Goal: Check status

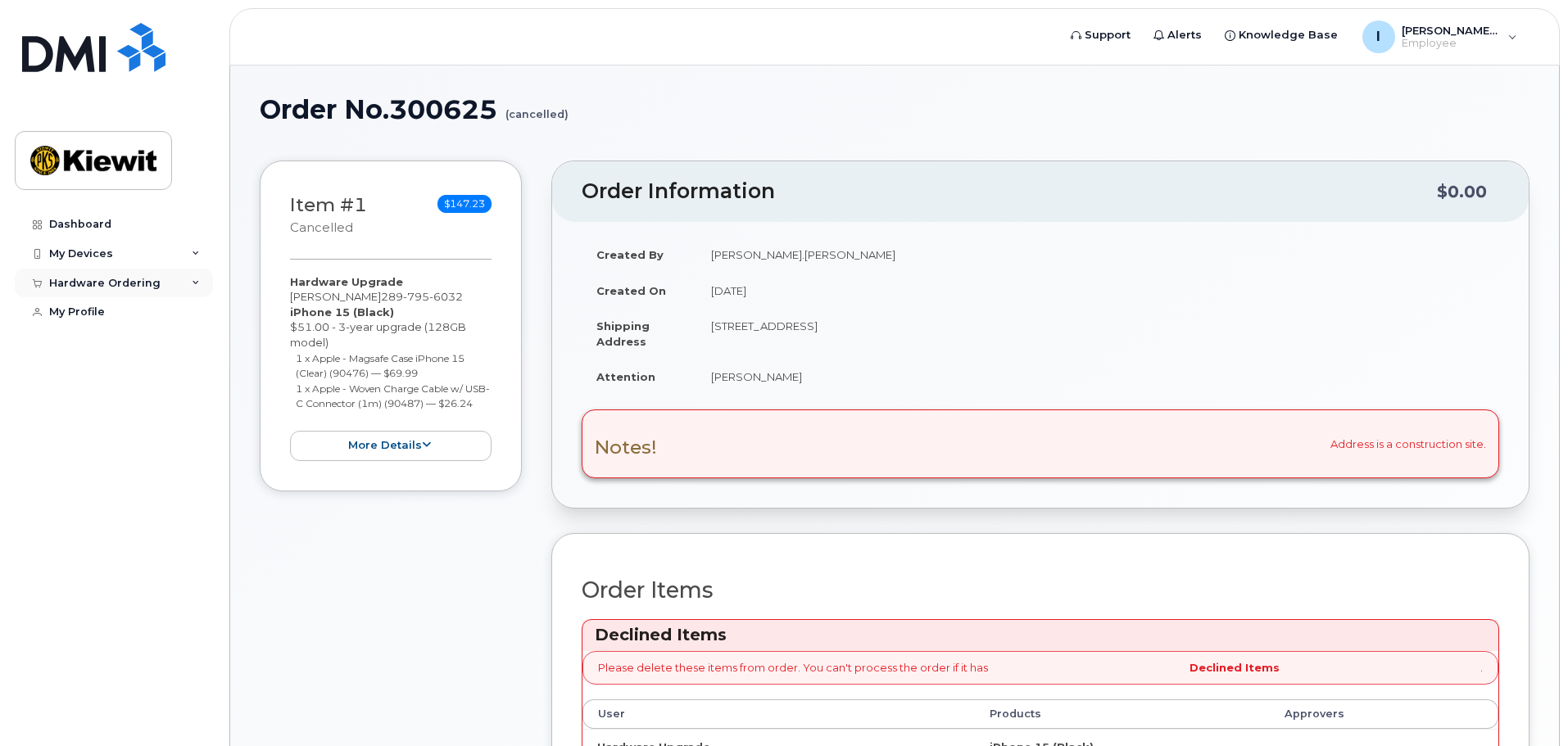
click at [108, 277] on div "Hardware Ordering" at bounding box center [105, 283] width 111 height 13
click at [124, 317] on link "My Orders" at bounding box center [128, 313] width 170 height 31
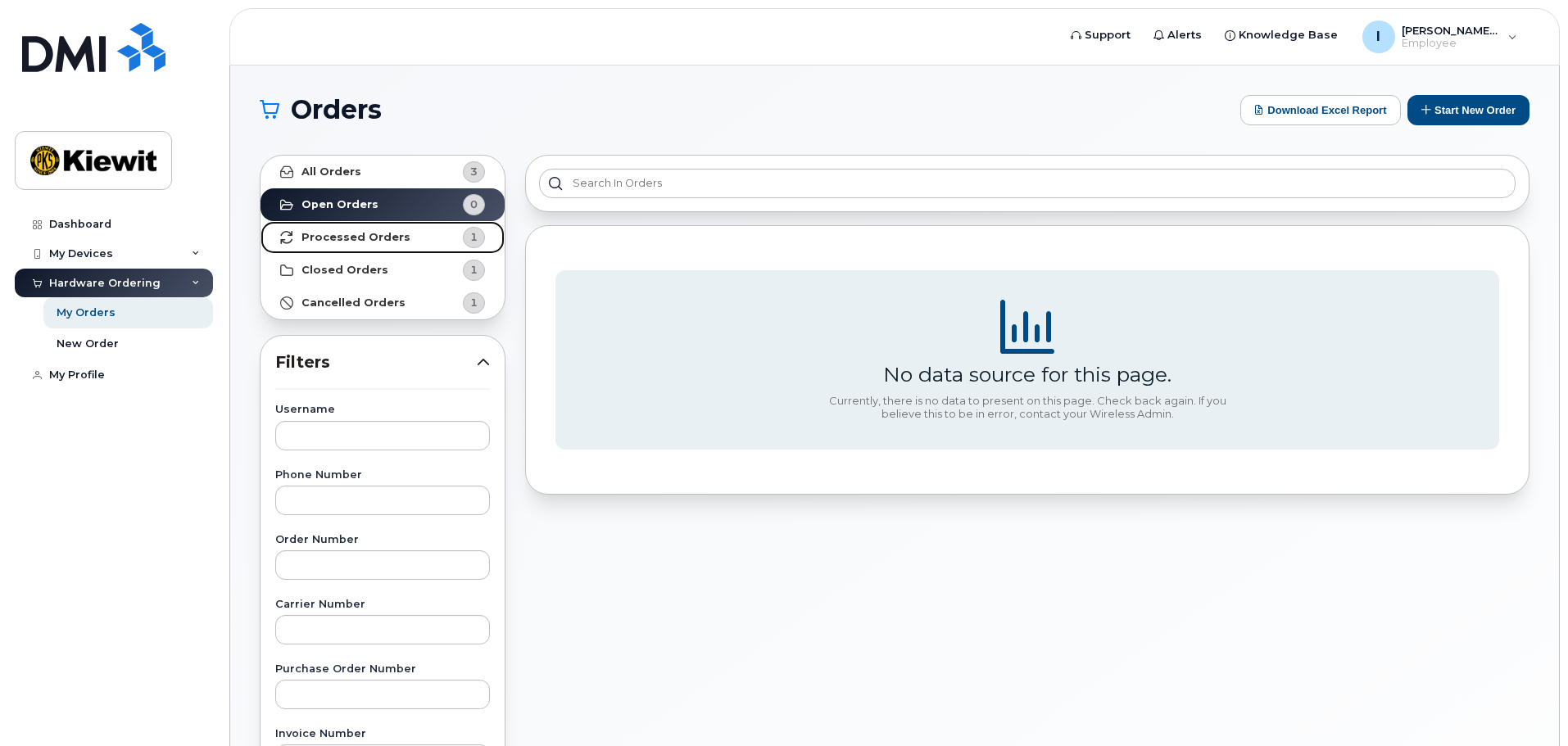
click at [313, 236] on strong "Processed Orders" at bounding box center [355, 237] width 109 height 13
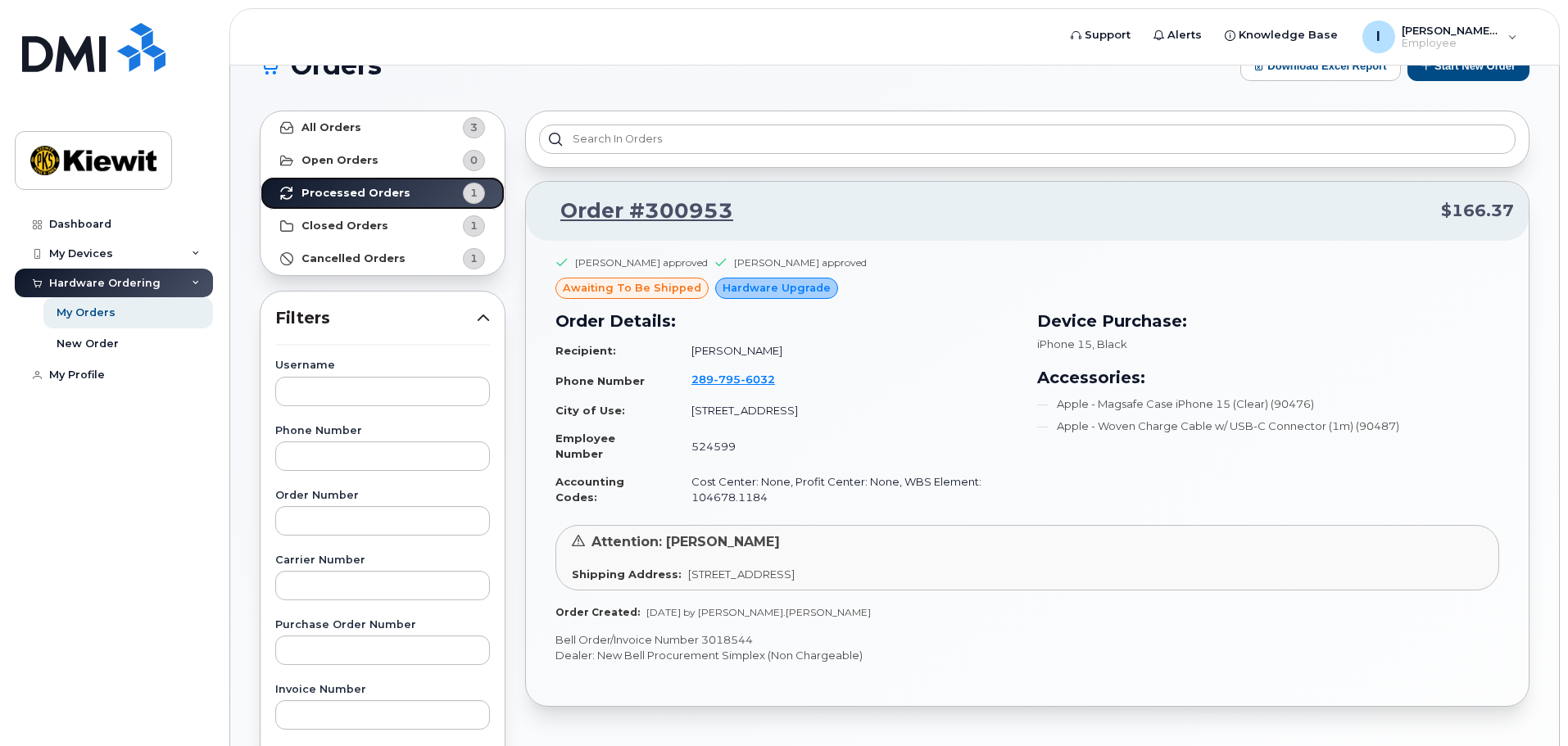
scroll to position [82, 0]
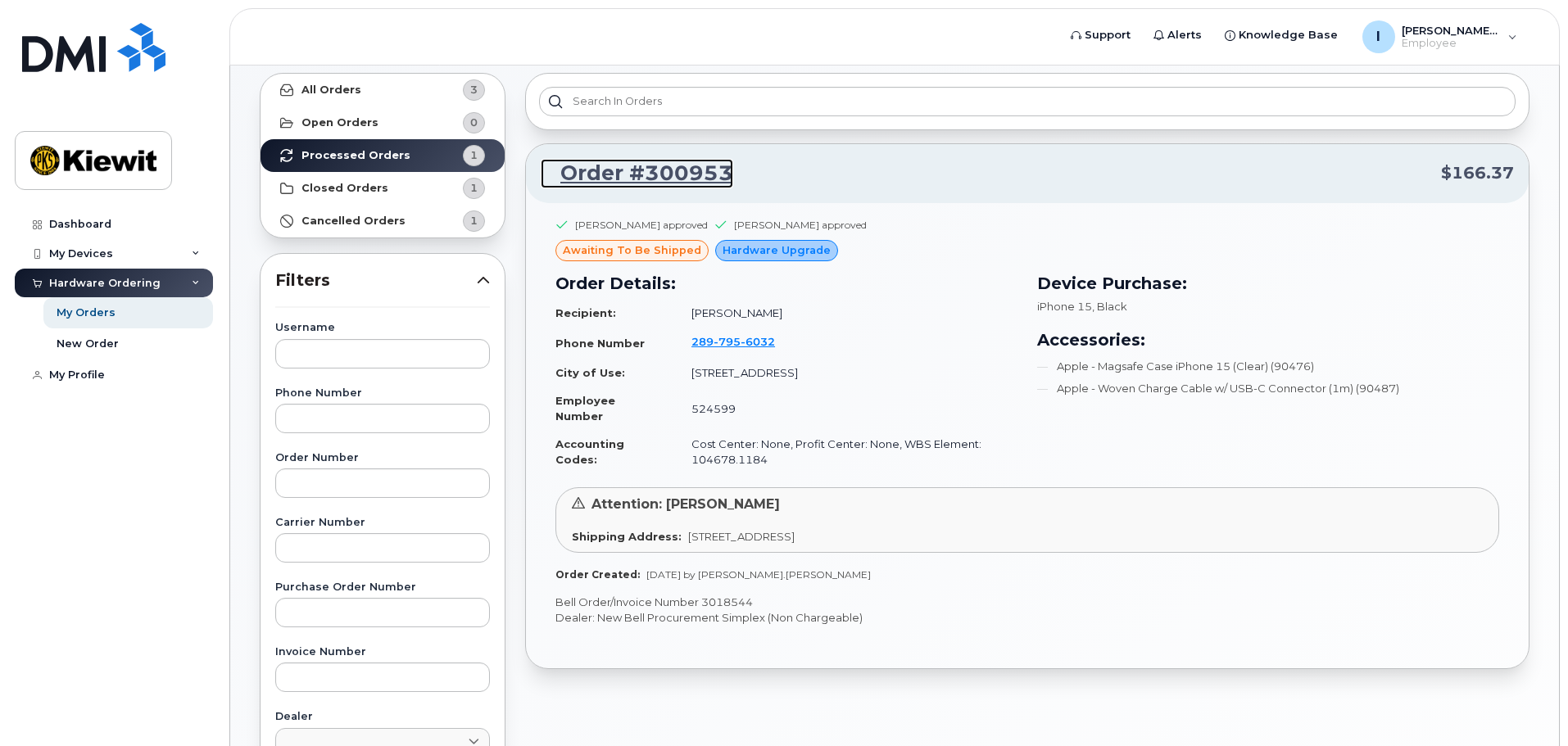
click at [700, 171] on link "Order #300953" at bounding box center [637, 173] width 192 height 30
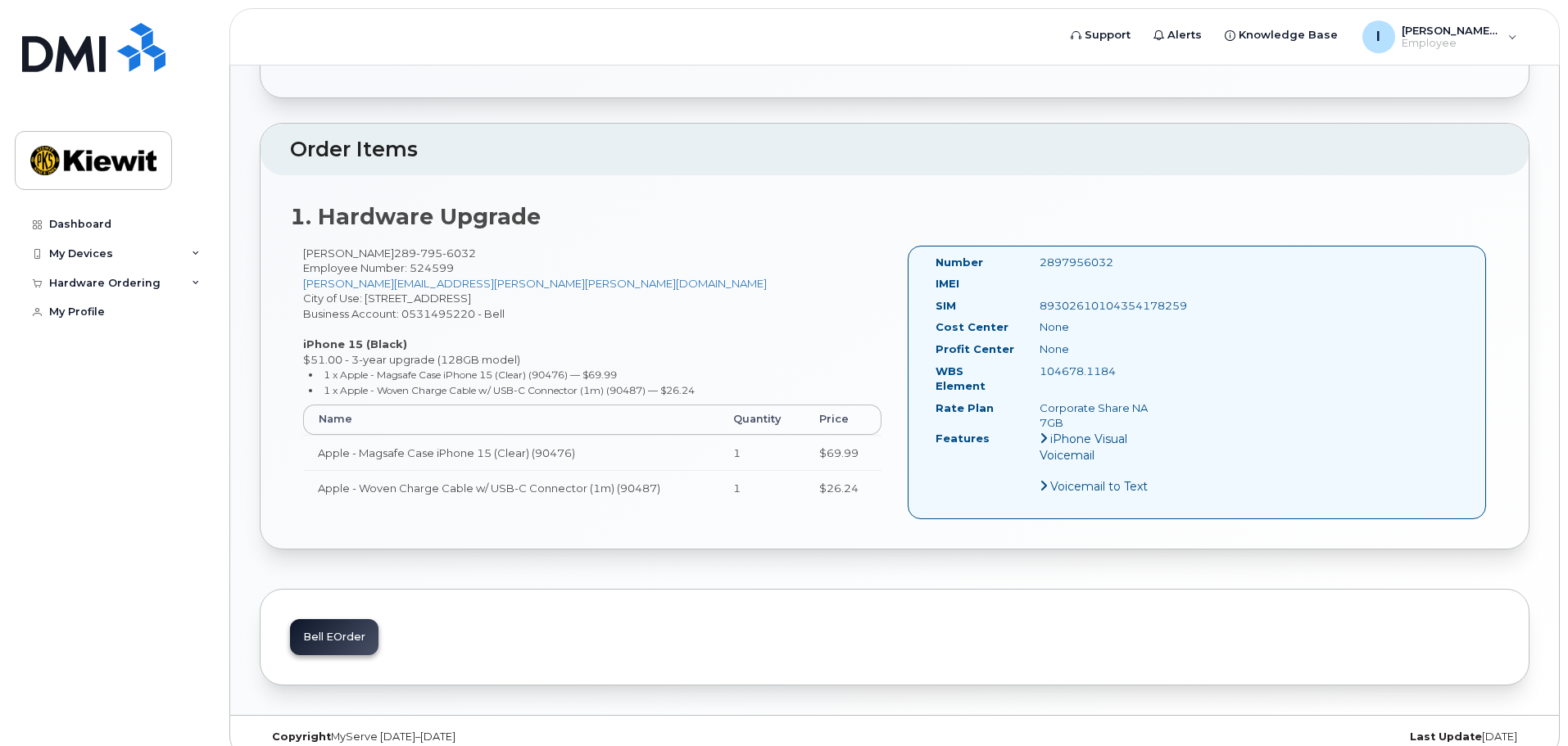
scroll to position [360, 0]
